Goal: Information Seeking & Learning: Learn about a topic

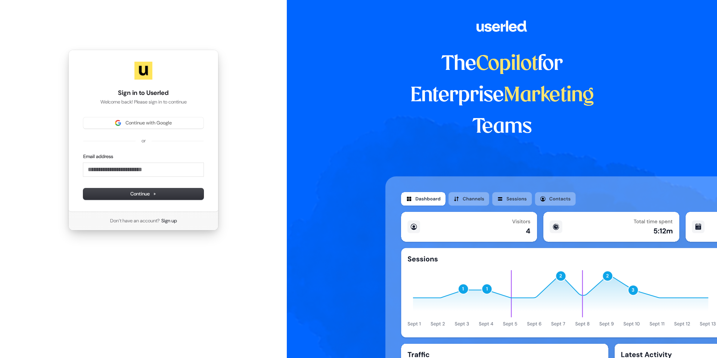
click at [124, 129] on div "Continue with Google or Email address Continue" at bounding box center [143, 158] width 120 height 82
click at [124, 128] on div "Continue with Google" at bounding box center [143, 122] width 120 height 11
click at [131, 122] on span "Continue with Google" at bounding box center [148, 122] width 46 height 7
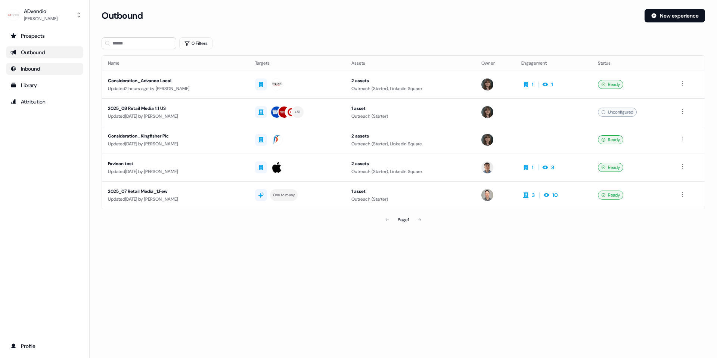
click at [40, 66] on div "Inbound" at bounding box center [44, 68] width 68 height 7
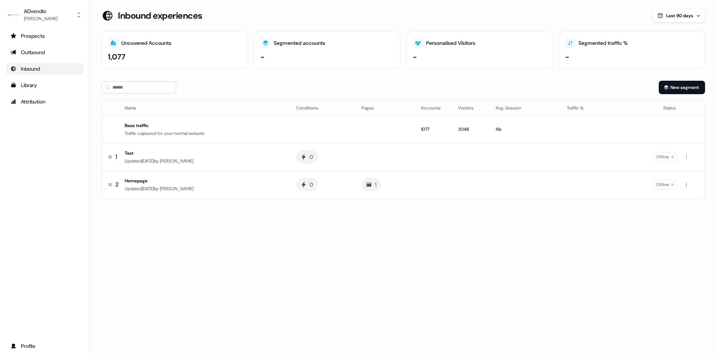
click at [177, 61] on div "1,077" at bounding box center [175, 56] width 134 height 11
click at [42, 85] on div "Library" at bounding box center [44, 84] width 68 height 7
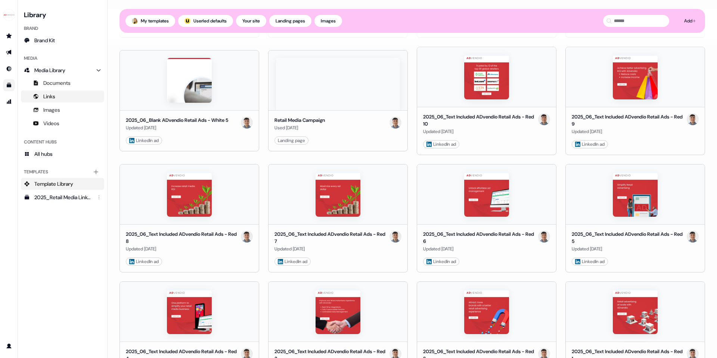
scroll to position [488, 0]
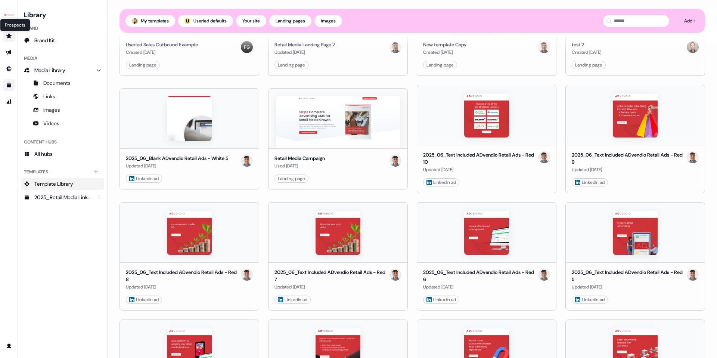
click at [9, 34] on icon "Go to prospects" at bounding box center [8, 35] width 5 height 5
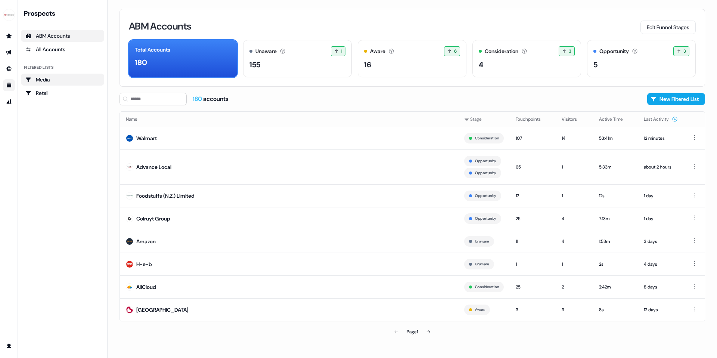
click at [51, 83] on link "Media" at bounding box center [62, 80] width 83 height 12
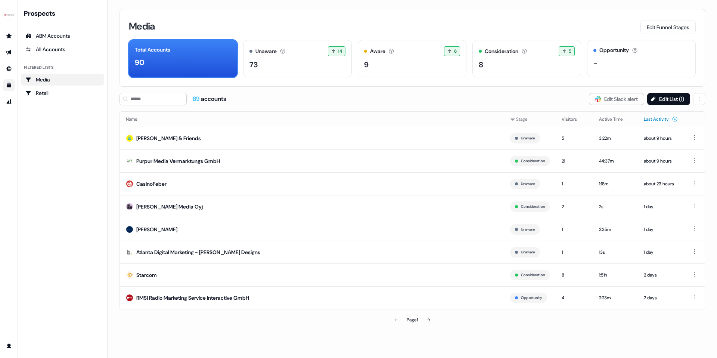
click at [648, 122] on button "Last Activity" at bounding box center [660, 118] width 34 height 13
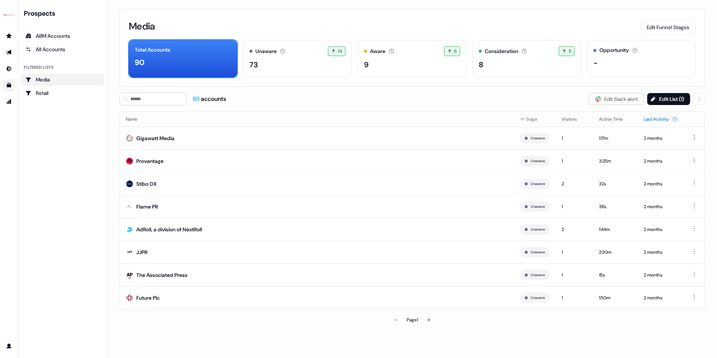
click at [671, 118] on button "Last Activity" at bounding box center [660, 118] width 34 height 13
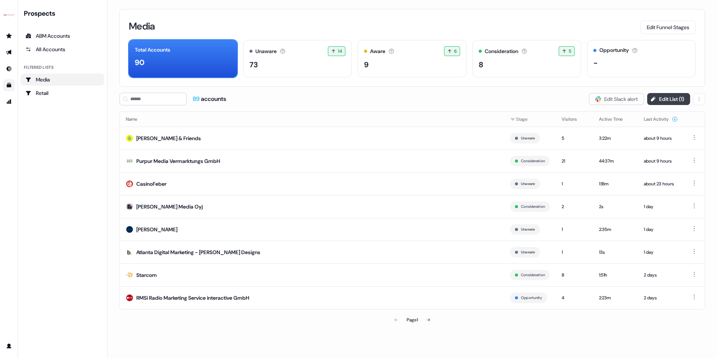
click at [662, 100] on button "Edit List ( 1 )" at bounding box center [668, 99] width 43 height 12
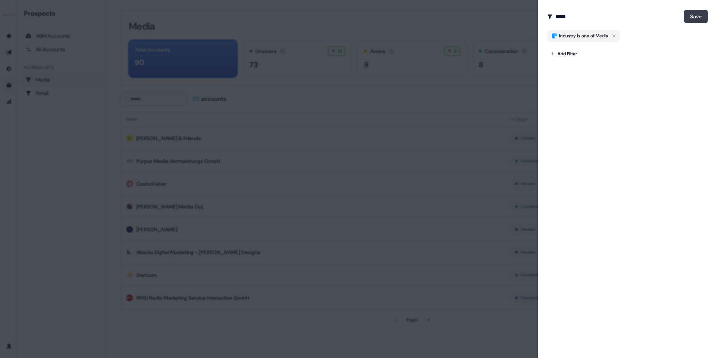
click at [705, 18] on button "Save" at bounding box center [695, 16] width 24 height 13
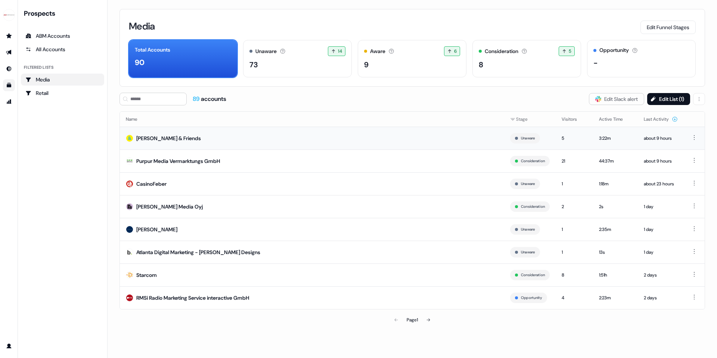
click at [132, 138] on img at bounding box center [129, 137] width 7 height 7
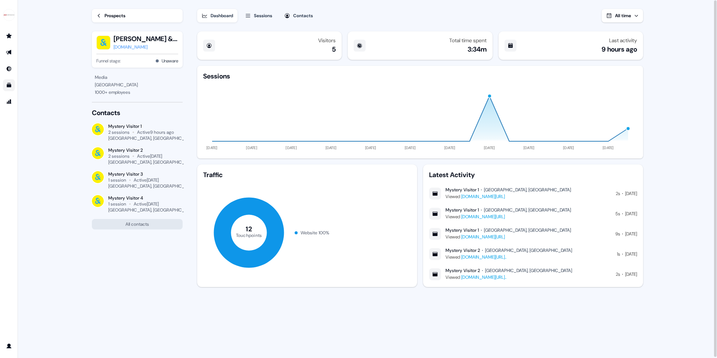
click at [505, 197] on link "www.advendio.com/de/top-16-ooh-advertising-questions-answered" at bounding box center [483, 196] width 44 height 6
click at [506, 256] on link "www.advendio.com/?utm_source=google&utm_medium=cpc&utm_campaign=brand_global&ga…" at bounding box center [483, 256] width 45 height 6
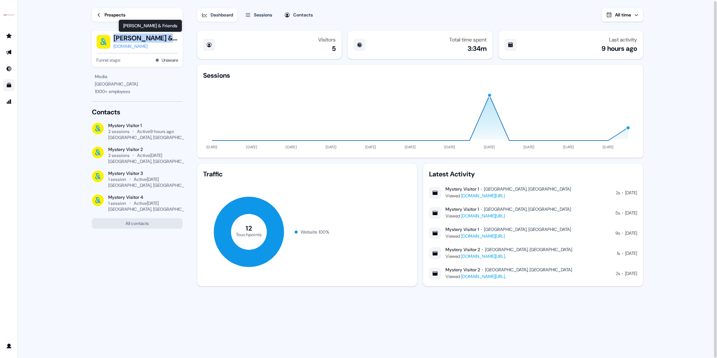
drag, startPoint x: 168, startPoint y: 37, endPoint x: 113, endPoint y: 38, distance: 55.6
click at [113, 38] on div "Scholz & Friends Scholz & Friends Scholz & Friends s-f.family" at bounding box center [137, 42] width 82 height 16
copy button "Scholz & Friends"
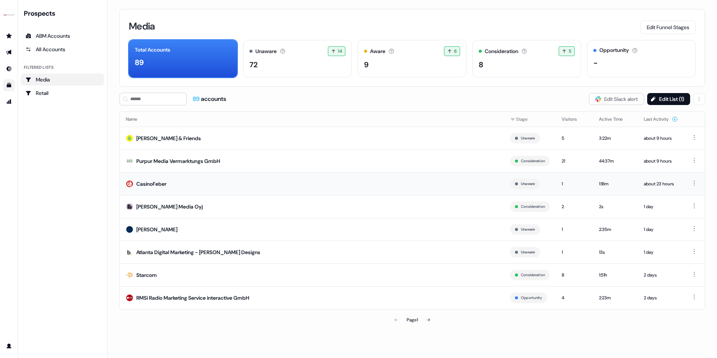
click at [147, 182] on div "CasinoFeber" at bounding box center [151, 183] width 30 height 7
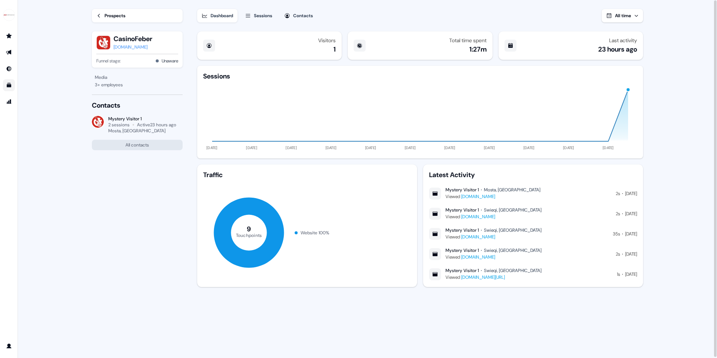
click at [470, 277] on link "www.advendio.com/plans" at bounding box center [483, 277] width 44 height 6
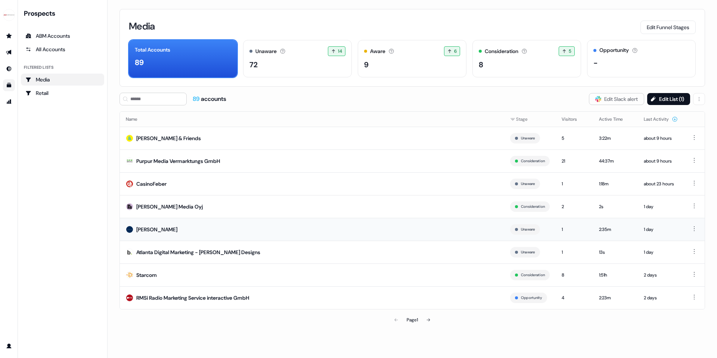
click at [149, 230] on div "Val Morgan" at bounding box center [156, 228] width 41 height 7
click at [147, 275] on div "Starcom" at bounding box center [146, 274] width 21 height 7
click at [213, 296] on div "RMSi Radio Marketing Service interactive GmbH" at bounding box center [192, 297] width 113 height 7
click at [428, 318] on icon at bounding box center [428, 319] width 4 height 4
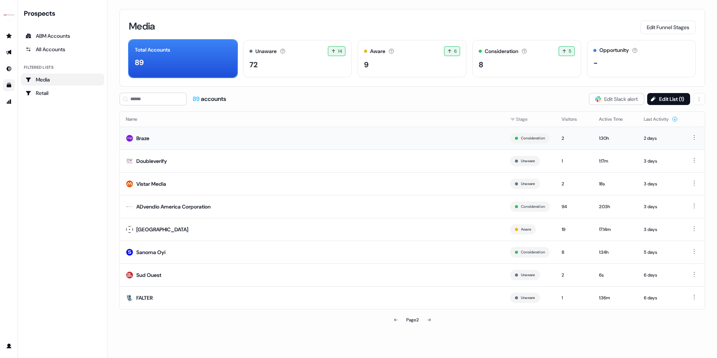
click at [147, 137] on div "Braze" at bounding box center [142, 137] width 13 height 7
click at [162, 161] on div "Doubleverify" at bounding box center [151, 160] width 31 height 7
click at [151, 182] on div "Vistar Media" at bounding box center [151, 183] width 30 height 7
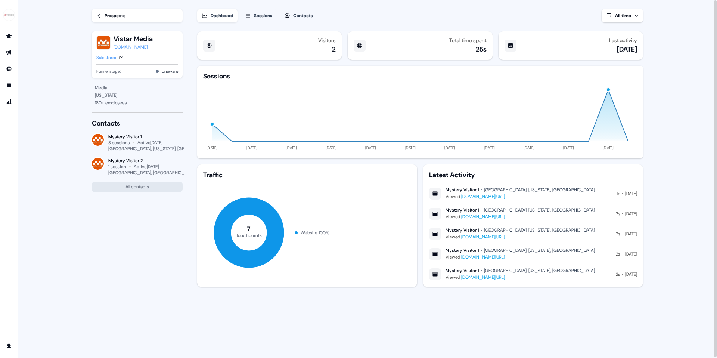
click at [143, 48] on div "vistarmedia.com" at bounding box center [132, 46] width 39 height 7
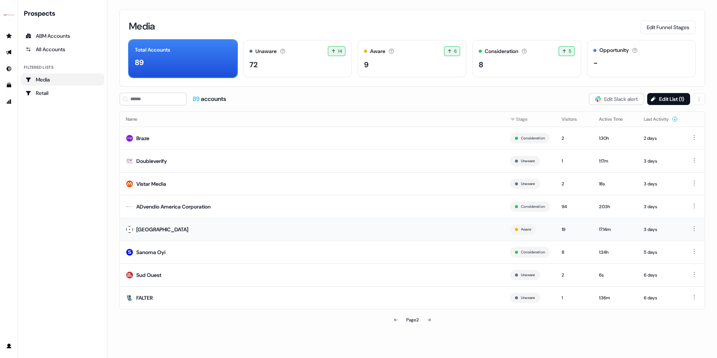
click at [144, 231] on div "Narva" at bounding box center [162, 228] width 52 height 7
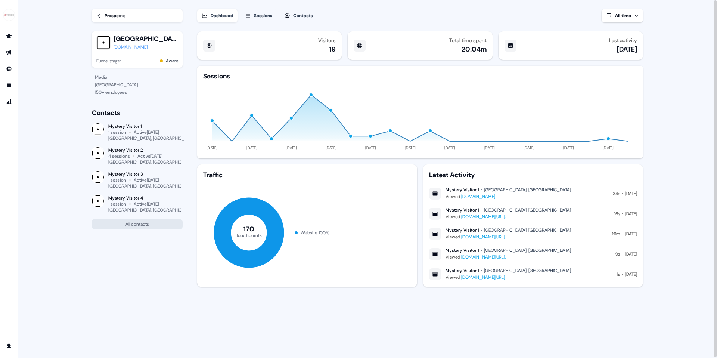
click at [496, 237] on link "www.advendio.com/media-companies?_gl=1*1m0c59p*_up*MQ..*_gs*MQ..&gclid=Cj0KCQjw…" at bounding box center [483, 237] width 45 height 6
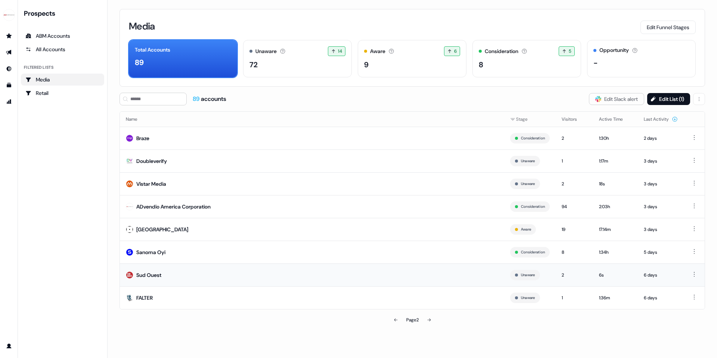
click at [146, 276] on div "Sud Ouest" at bounding box center [148, 274] width 25 height 7
click at [149, 297] on div "FALTER" at bounding box center [144, 297] width 16 height 7
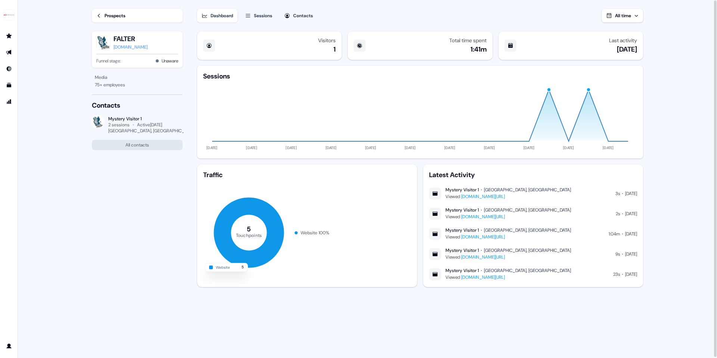
click at [490, 256] on link "www.advendio.com/de/customer/falter-verlag" at bounding box center [483, 257] width 44 height 6
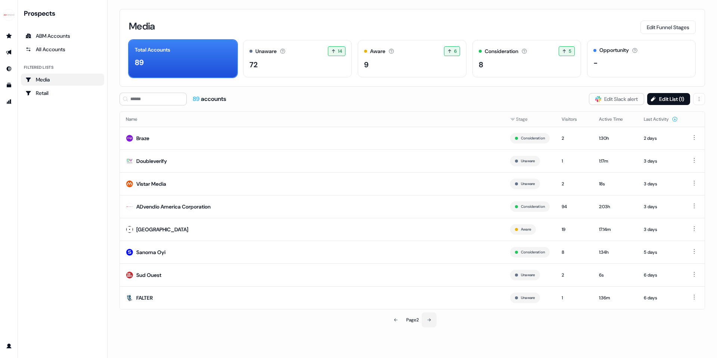
click at [427, 318] on button at bounding box center [428, 319] width 15 height 15
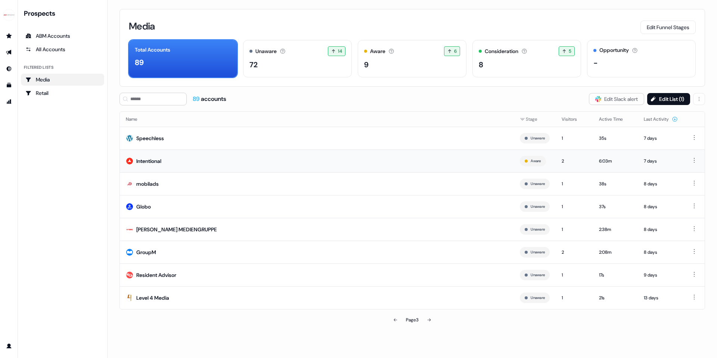
click at [147, 162] on div "Intentional" at bounding box center [148, 160] width 25 height 7
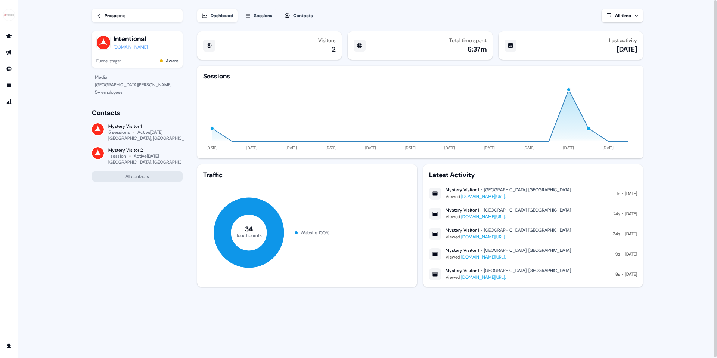
click at [500, 217] on link "www.advendio.com/analytics?_gl=1*1auuerc*_up*MQ..*_ga*MjExMjE2MTQ3OS4xNzU0Mjg4N…" at bounding box center [483, 216] width 45 height 6
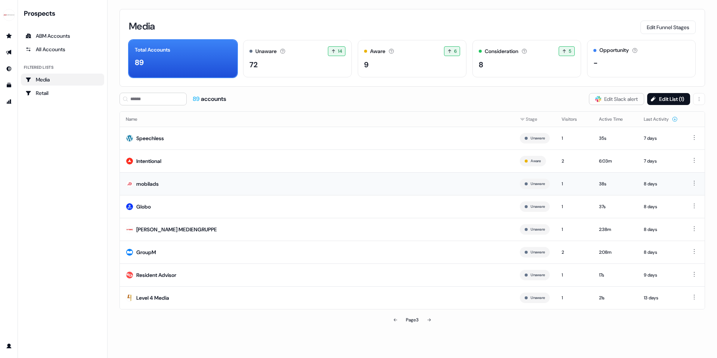
click at [144, 185] on div "mobilads" at bounding box center [147, 183] width 22 height 7
click at [143, 205] on div "Globo" at bounding box center [143, 206] width 15 height 7
click at [164, 229] on div "FUNKE MEDIENGRUPPE" at bounding box center [176, 228] width 81 height 7
click at [151, 254] on div "GroupM" at bounding box center [146, 251] width 20 height 7
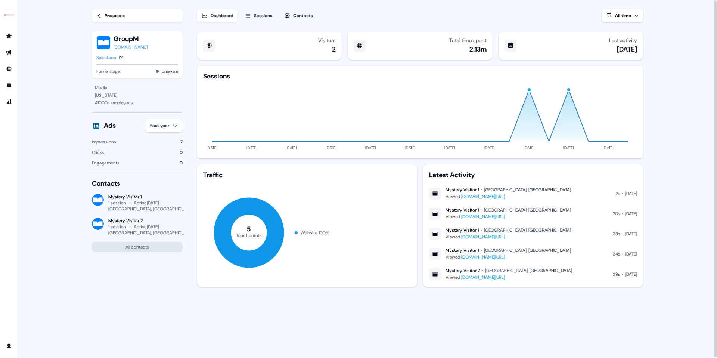
click at [501, 237] on link "www.advendio.com/de/5-out-of-home-trends-need-know-2025" at bounding box center [483, 237] width 44 height 6
click at [482, 256] on link "www.advendio.com/de/6-dooh-advertising-technology-trends-for-2022" at bounding box center [483, 257] width 44 height 6
click at [499, 276] on link "www.advendio.com/de/ad-trends-to-watch-in-2025" at bounding box center [483, 277] width 44 height 6
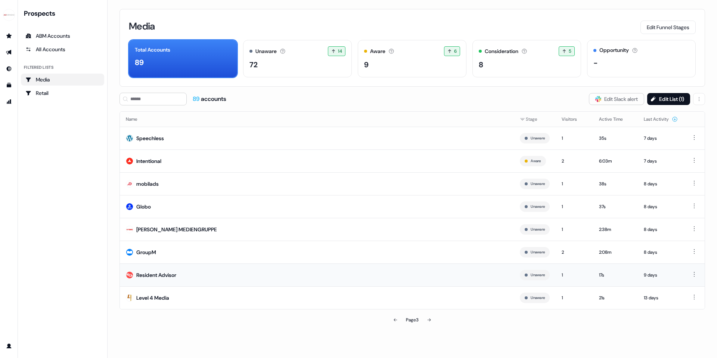
click at [159, 273] on div "Resident Advisor" at bounding box center [156, 274] width 40 height 7
click at [157, 297] on div "Level 4 Media" at bounding box center [152, 297] width 33 height 7
click at [428, 321] on icon at bounding box center [429, 319] width 4 height 4
click at [152, 137] on div "Dependify" at bounding box center [148, 137] width 25 height 7
click at [150, 159] on div "Roularta Media Group" at bounding box center [162, 160] width 52 height 7
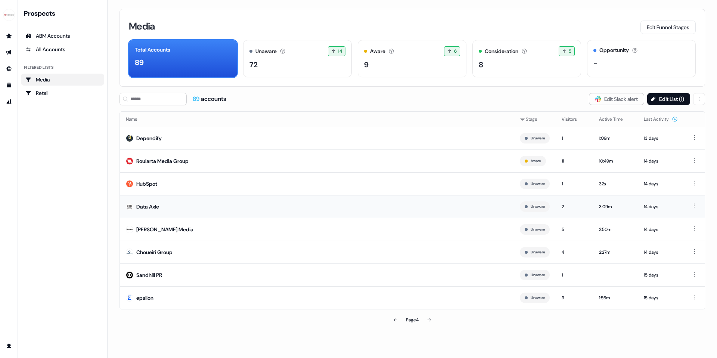
click at [146, 206] on div "Data Axle" at bounding box center [147, 206] width 23 height 7
click at [168, 228] on div "Hubert Burda Media" at bounding box center [164, 228] width 57 height 7
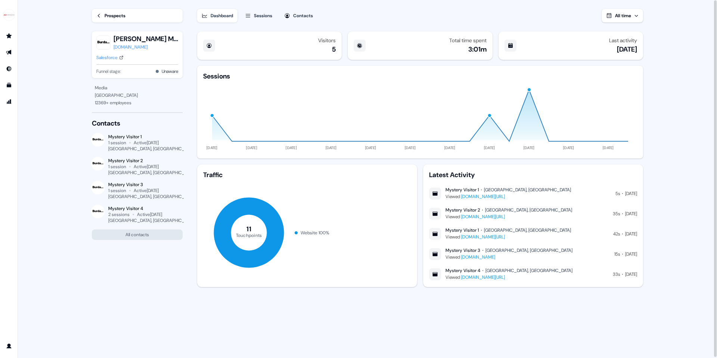
click at [127, 49] on div "burda.com" at bounding box center [145, 46] width 65 height 7
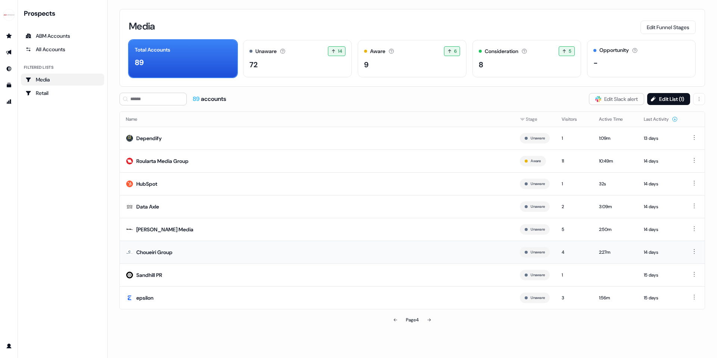
click at [160, 254] on div "Choueiri Group" at bounding box center [154, 251] width 36 height 7
click at [156, 274] on div "Sandhill PR" at bounding box center [149, 274] width 26 height 7
click at [140, 292] on td "epsilon" at bounding box center [317, 297] width 394 height 23
click at [430, 322] on button at bounding box center [428, 319] width 15 height 15
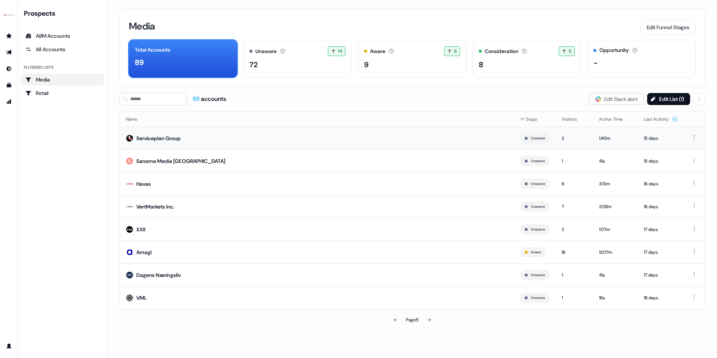
click at [170, 137] on div "Serviceplan Group" at bounding box center [158, 137] width 44 height 7
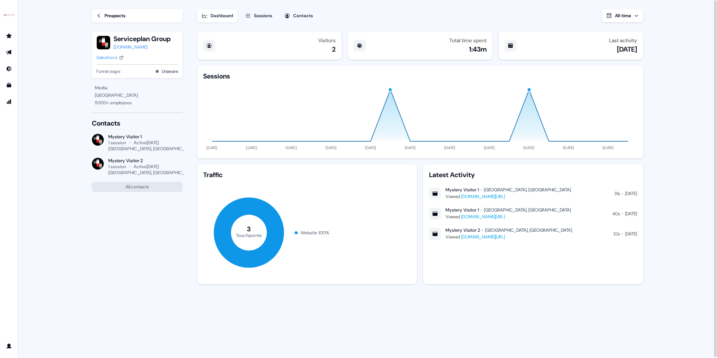
click at [141, 46] on div "house-of-communication.com" at bounding box center [141, 46] width 57 height 7
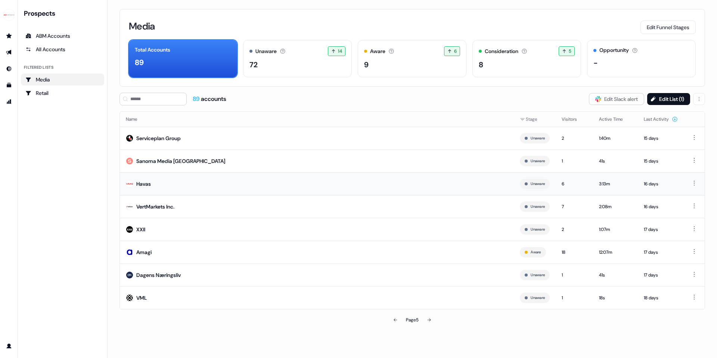
click at [147, 184] on div "Havas" at bounding box center [143, 183] width 15 height 7
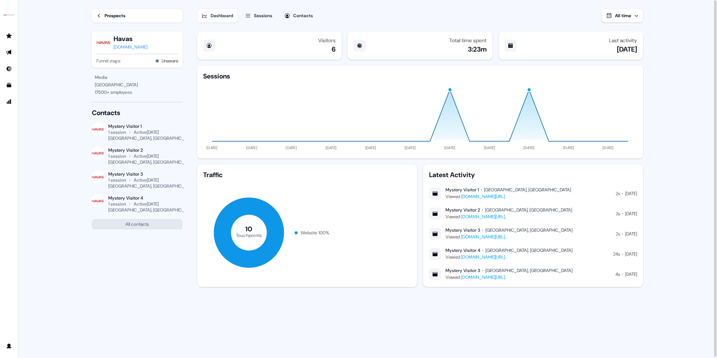
click at [121, 48] on div "havas.com" at bounding box center [130, 46] width 34 height 7
